Goal: Task Accomplishment & Management: Manage account settings

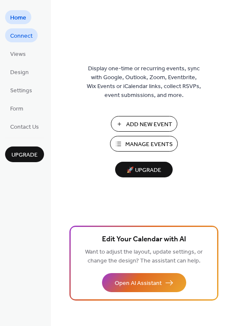
click at [19, 32] on span "Connect" at bounding box center [21, 36] width 22 height 9
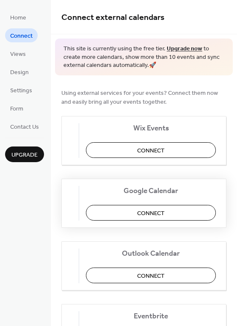
click at [147, 209] on span "Connect" at bounding box center [151, 213] width 28 height 9
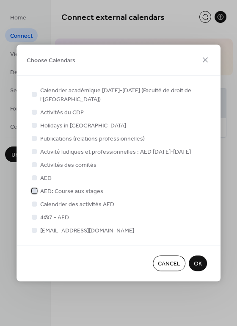
click at [35, 192] on div at bounding box center [34, 190] width 5 height 5
click at [35, 192] on icon at bounding box center [34, 190] width 3 height 3
click at [37, 202] on div at bounding box center [34, 203] width 8 height 8
click at [201, 265] on span "OK" at bounding box center [198, 263] width 8 height 9
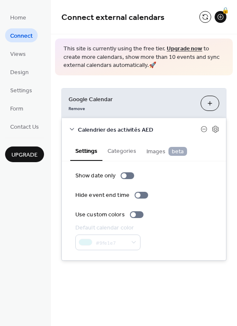
click at [210, 105] on button "Choose Calendars" at bounding box center [210, 103] width 19 height 15
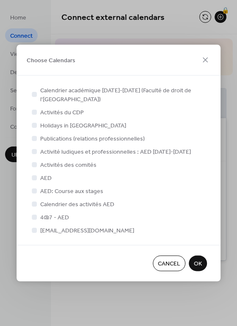
click at [35, 190] on div at bounding box center [34, 190] width 5 height 5
click at [35, 188] on div at bounding box center [34, 190] width 5 height 5
click at [36, 210] on div "Calendrier académique [DATE]-[DATE] (Faculté de droit de l'[GEOGRAPHIC_DATA]) A…" at bounding box center [118, 160] width 177 height 149
click at [35, 164] on div at bounding box center [34, 164] width 5 height 5
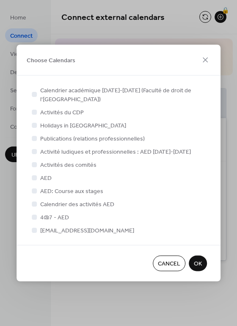
click at [198, 262] on span "OK" at bounding box center [198, 263] width 8 height 9
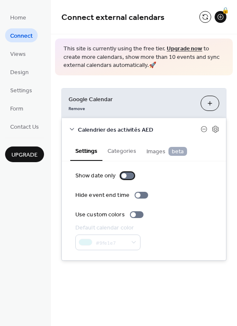
click at [121, 175] on div at bounding box center [123, 175] width 5 height 5
click at [138, 192] on div at bounding box center [142, 195] width 14 height 7
click at [135, 218] on div at bounding box center [137, 214] width 14 height 7
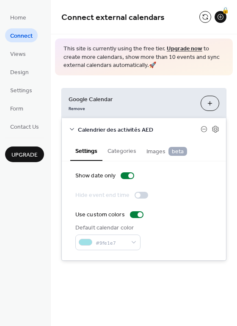
click at [135, 196] on div at bounding box center [137, 195] width 5 height 5
click at [125, 179] on div at bounding box center [128, 175] width 14 height 7
click at [138, 197] on div at bounding box center [142, 195] width 14 height 7
click at [142, 195] on div at bounding box center [144, 195] width 5 height 5
click at [123, 177] on div at bounding box center [123, 175] width 5 height 5
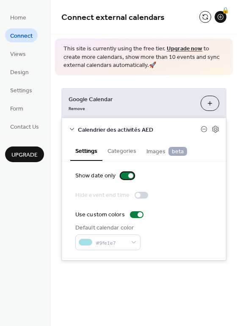
click at [126, 176] on div at bounding box center [128, 175] width 14 height 7
click at [118, 154] on button "Categories" at bounding box center [121, 149] width 39 height 19
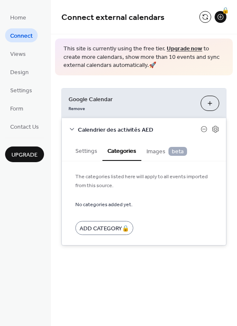
click at [152, 158] on button "Images beta" at bounding box center [166, 150] width 51 height 20
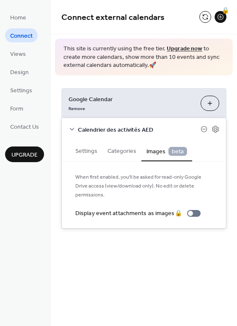
click at [84, 153] on button "Settings" at bounding box center [86, 149] width 32 height 19
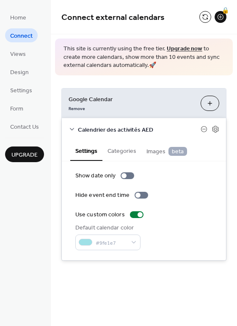
click at [29, 157] on span "Upgrade" at bounding box center [24, 155] width 26 height 9
click at [19, 75] on span "Design" at bounding box center [19, 72] width 19 height 9
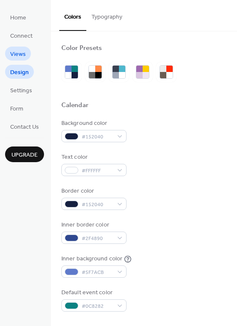
click at [18, 54] on span "Views" at bounding box center [18, 54] width 16 height 9
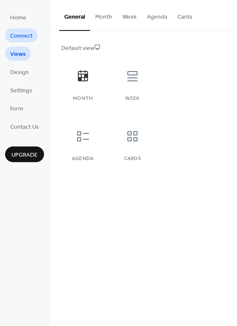
click at [16, 40] on span "Connect" at bounding box center [21, 36] width 22 height 9
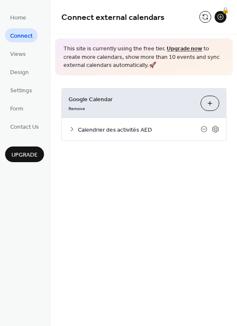
click at [87, 130] on span "Calendrier des activités AED" at bounding box center [139, 129] width 123 height 9
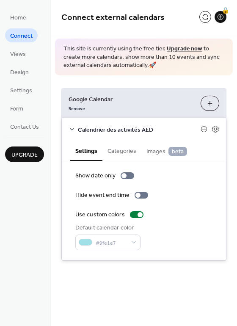
click at [73, 128] on icon at bounding box center [72, 129] width 7 height 7
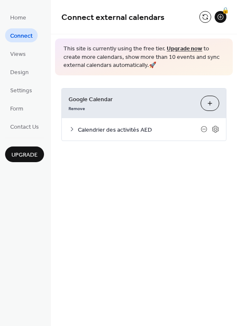
click at [213, 102] on button "Choose Calendars" at bounding box center [210, 103] width 19 height 15
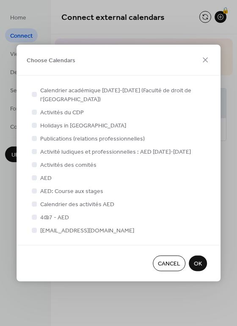
click at [33, 178] on div at bounding box center [34, 177] width 5 height 5
click at [33, 165] on div at bounding box center [34, 164] width 5 height 5
click at [32, 141] on div at bounding box center [34, 138] width 8 height 8
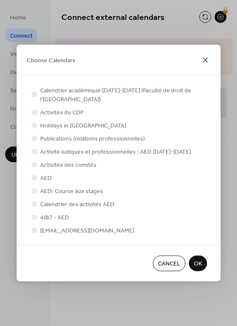
click at [206, 56] on icon at bounding box center [205, 60] width 10 height 10
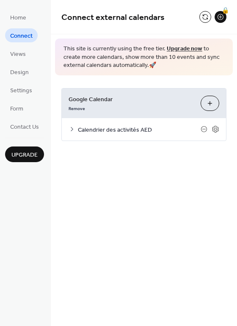
click at [101, 113] on div "Google Calendar Remove Choose Calendars" at bounding box center [144, 103] width 164 height 30
click at [79, 98] on span "Google Calendar" at bounding box center [131, 99] width 125 height 9
click at [204, 129] on icon at bounding box center [204, 129] width 7 height 7
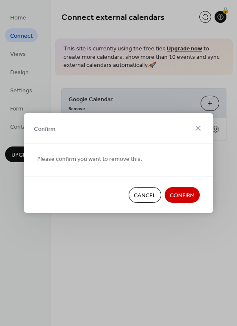
click at [188, 198] on span "Confirm" at bounding box center [182, 195] width 25 height 9
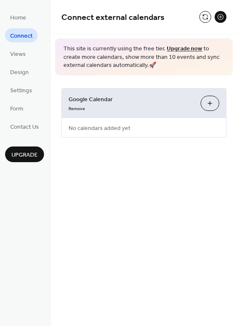
click at [207, 104] on button "Choose Calendars" at bounding box center [210, 103] width 19 height 15
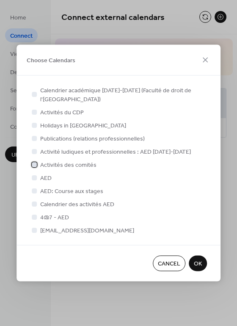
click at [35, 165] on div at bounding box center [34, 164] width 5 height 5
click at [198, 259] on span "OK" at bounding box center [198, 263] width 8 height 9
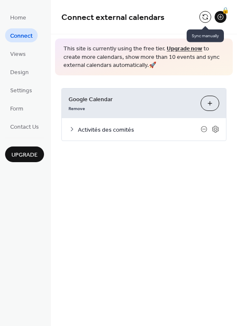
click at [203, 16] on button at bounding box center [205, 17] width 12 height 12
click at [73, 128] on icon at bounding box center [72, 129] width 7 height 7
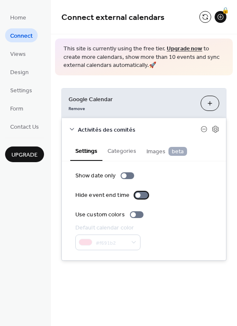
click at [136, 195] on div at bounding box center [137, 195] width 5 height 5
click at [138, 215] on div at bounding box center [137, 214] width 14 height 7
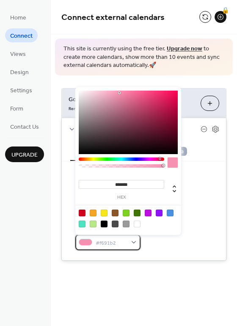
click at [132, 243] on div "#f691b2" at bounding box center [107, 242] width 65 height 16
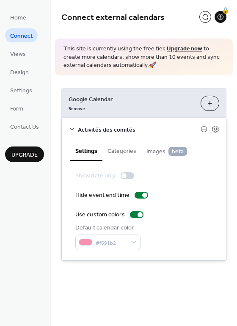
click at [124, 174] on div at bounding box center [123, 175] width 5 height 5
click at [212, 107] on button "Choose Calendars" at bounding box center [210, 103] width 19 height 15
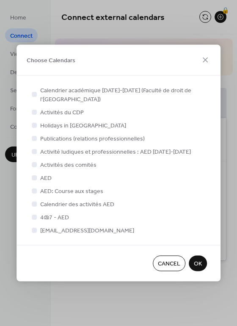
click at [34, 177] on div at bounding box center [34, 177] width 5 height 5
click at [32, 161] on div at bounding box center [34, 164] width 8 height 8
click at [34, 164] on div at bounding box center [34, 164] width 5 height 5
click at [207, 54] on div "Choose Calendars" at bounding box center [119, 60] width 204 height 31
click at [203, 61] on icon at bounding box center [205, 60] width 10 height 10
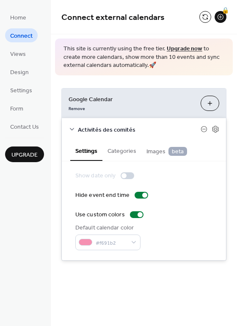
click at [25, 35] on span "Connect" at bounding box center [21, 36] width 22 height 9
click at [70, 134] on div "Activités des comités" at bounding box center [144, 129] width 164 height 22
click at [70, 127] on icon at bounding box center [72, 129] width 7 height 7
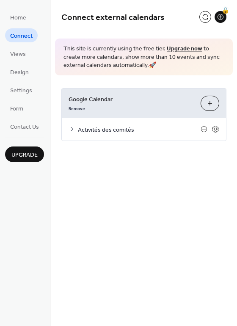
click at [140, 183] on div "Connect external calendars 🔒 This site is currently using the free tier. Upgrad…" at bounding box center [144, 163] width 186 height 326
click at [210, 104] on button "Choose Calendars" at bounding box center [210, 103] width 19 height 15
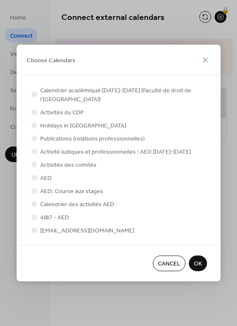
click at [36, 229] on div at bounding box center [34, 229] width 5 height 5
click at [36, 220] on div at bounding box center [34, 216] width 8 height 8
click at [35, 218] on div at bounding box center [34, 216] width 5 height 5
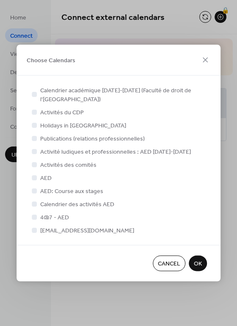
click at [36, 177] on div at bounding box center [34, 177] width 5 height 5
click at [204, 61] on icon at bounding box center [205, 60] width 5 height 5
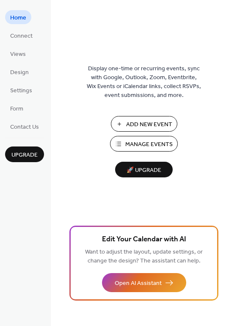
click at [127, 121] on span "Add New Event" at bounding box center [149, 124] width 46 height 9
click at [28, 35] on span "Connect" at bounding box center [21, 36] width 22 height 9
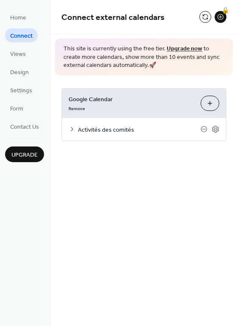
click at [205, 104] on button "Choose Calendars" at bounding box center [210, 103] width 19 height 15
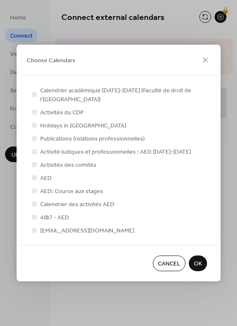
click at [33, 177] on div at bounding box center [34, 177] width 5 height 5
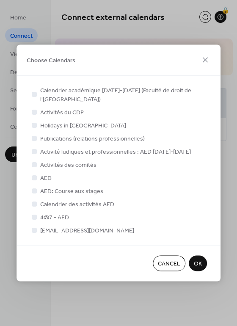
click at [33, 177] on div at bounding box center [34, 177] width 5 height 5
click at [95, 64] on div "Choose Calendars" at bounding box center [119, 60] width 204 height 31
click at [32, 220] on div at bounding box center [34, 216] width 8 height 8
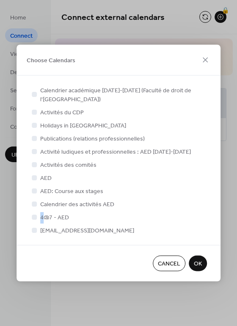
click at [168, 270] on button "Cancel" at bounding box center [169, 264] width 33 height 16
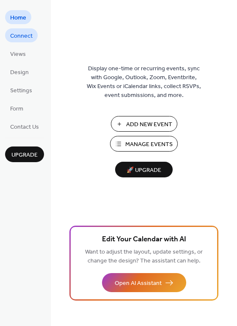
click at [22, 41] on link "Connect" at bounding box center [21, 35] width 33 height 14
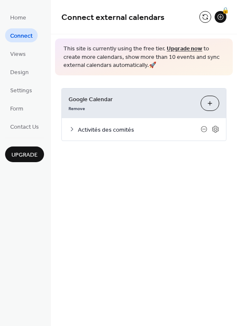
click at [212, 106] on button "Choose Calendars" at bounding box center [210, 103] width 19 height 15
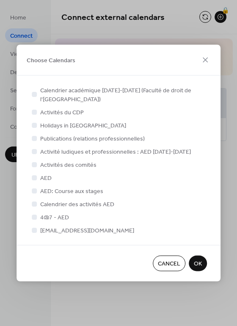
click at [35, 177] on div at bounding box center [34, 177] width 5 height 5
click at [35, 189] on div at bounding box center [34, 190] width 5 height 5
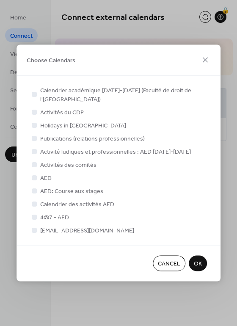
click at [35, 206] on div at bounding box center [34, 203] width 8 height 8
click at [39, 226] on label "[EMAIL_ADDRESS][DOMAIN_NAME]" at bounding box center [82, 230] width 104 height 9
click at [38, 227] on div at bounding box center [34, 230] width 8 height 8
click at [196, 267] on span "OK" at bounding box center [198, 263] width 8 height 9
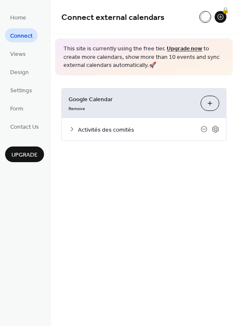
click at [212, 106] on button "Choose Calendars" at bounding box center [210, 103] width 19 height 15
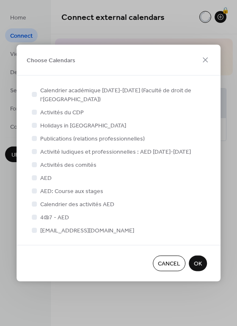
click at [36, 176] on div at bounding box center [34, 177] width 5 height 5
click at [36, 163] on div at bounding box center [34, 164] width 5 height 5
click at [35, 179] on div at bounding box center [34, 177] width 5 height 5
click at [198, 267] on span "OK" at bounding box center [198, 263] width 8 height 9
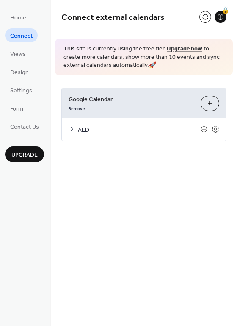
click at [71, 131] on icon at bounding box center [72, 129] width 7 height 7
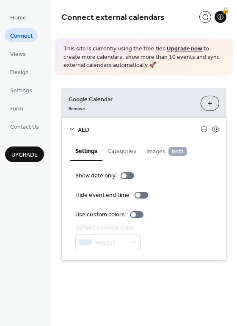
click at [212, 104] on button "Choose Calendars" at bounding box center [210, 103] width 19 height 15
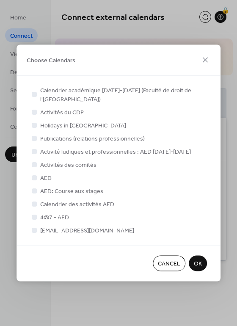
click at [37, 190] on div at bounding box center [34, 190] width 8 height 8
click at [37, 190] on div at bounding box center [34, 190] width 5 height 5
click at [170, 263] on span "Cancel" at bounding box center [169, 263] width 22 height 9
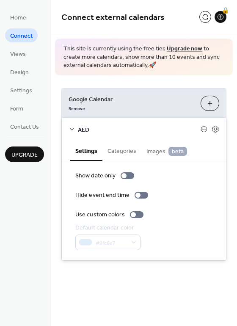
click at [188, 48] on link "Upgrade now" at bounding box center [185, 48] width 36 height 11
click at [204, 19] on button at bounding box center [205, 17] width 12 height 12
click at [209, 98] on button "Choose Calendars" at bounding box center [210, 103] width 19 height 15
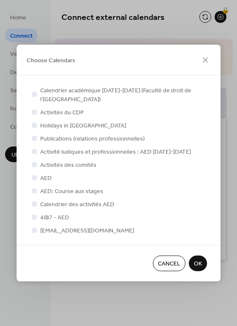
click at [35, 165] on div at bounding box center [34, 164] width 5 height 5
click at [172, 265] on span "Cancel" at bounding box center [169, 263] width 22 height 9
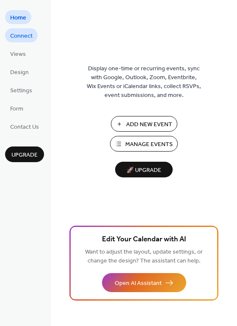
click at [25, 39] on span "Connect" at bounding box center [21, 36] width 22 height 9
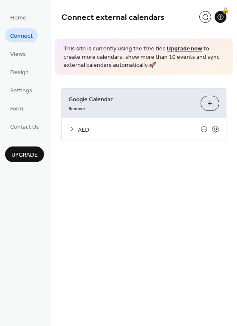
click at [180, 49] on link "Upgrade now" at bounding box center [185, 48] width 36 height 11
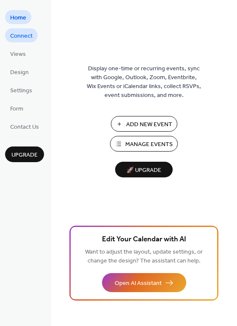
click at [20, 37] on span "Connect" at bounding box center [21, 36] width 22 height 9
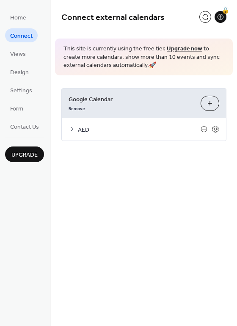
click at [180, 49] on link "Upgrade now" at bounding box center [185, 48] width 36 height 11
click at [67, 126] on div "AED" at bounding box center [144, 129] width 164 height 22
click at [77, 127] on div "AED" at bounding box center [144, 129] width 164 height 22
